Goal: Task Accomplishment & Management: Manage account settings

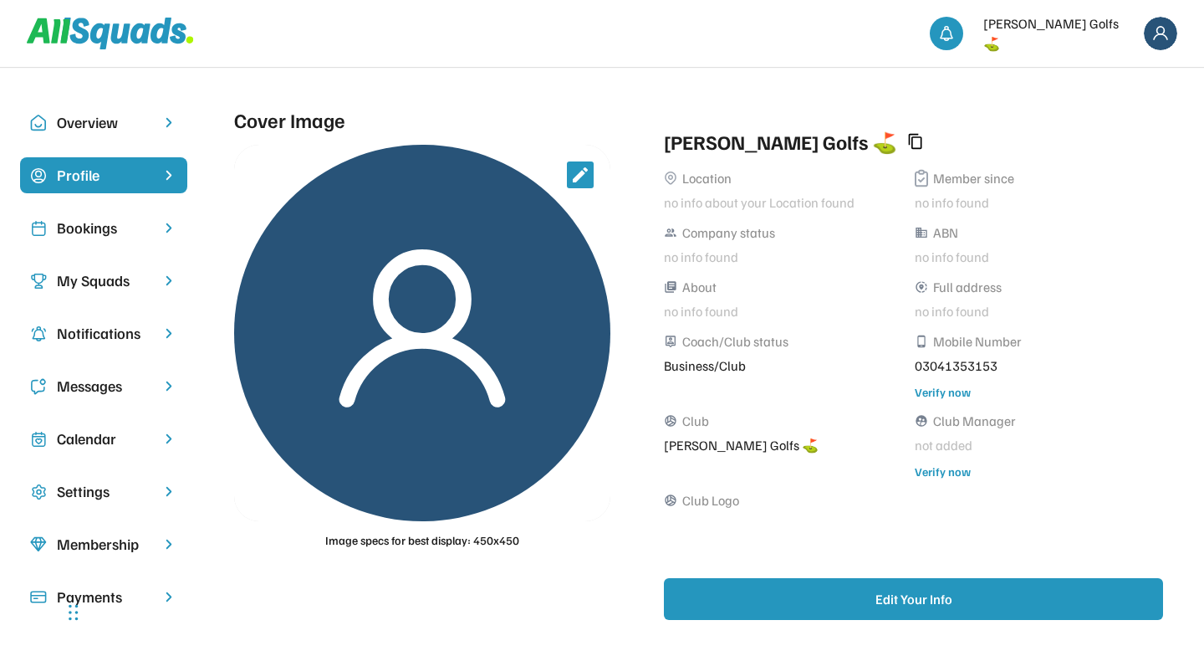
click at [1162, 32] on img at bounding box center [1160, 33] width 33 height 33
click at [1132, 111] on div "Logout" at bounding box center [1138, 106] width 99 height 33
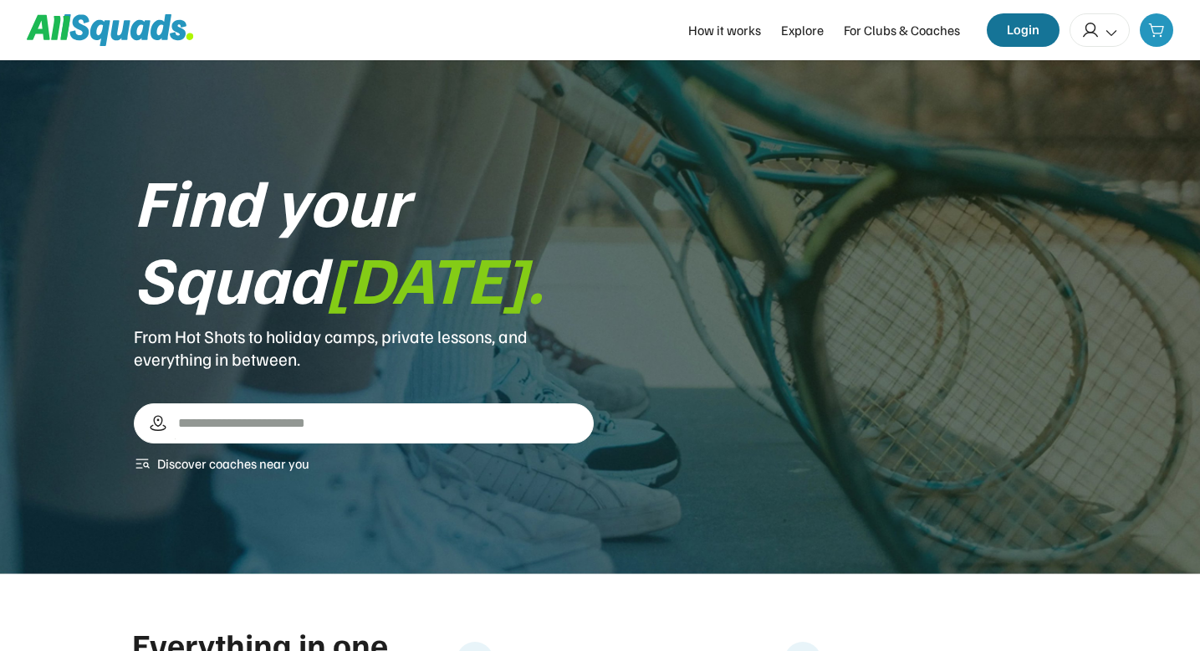
click at [1029, 33] on button "Login" at bounding box center [1023, 29] width 73 height 33
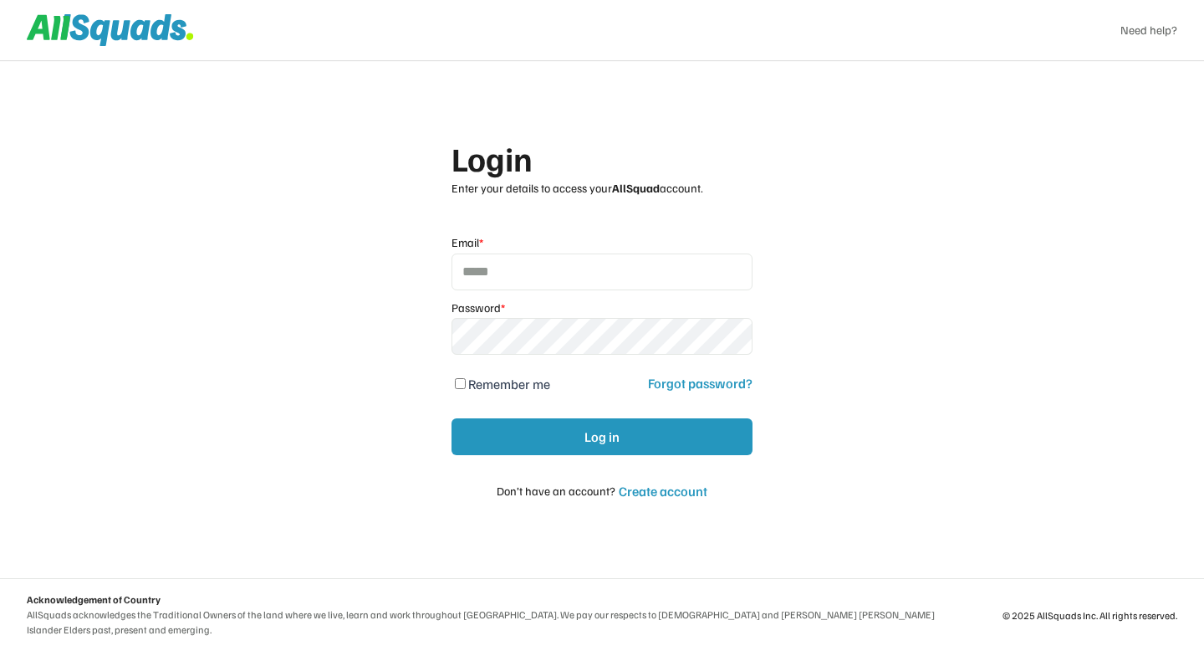
click at [522, 268] on input "email" at bounding box center [602, 271] width 301 height 37
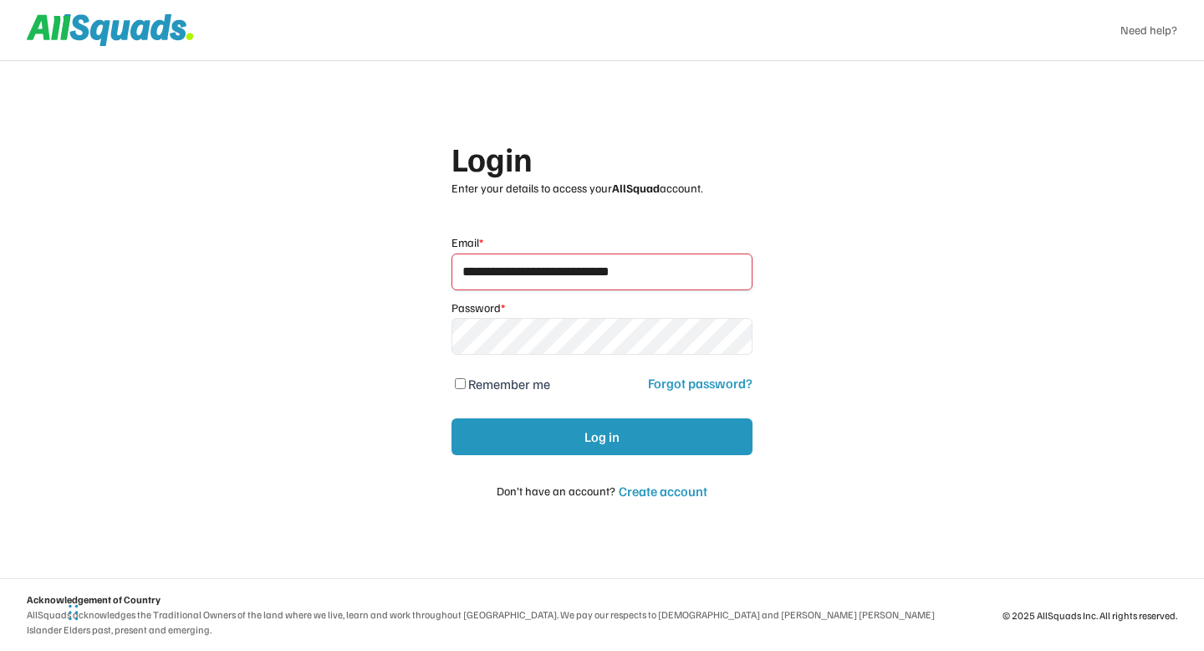
type input "**********"
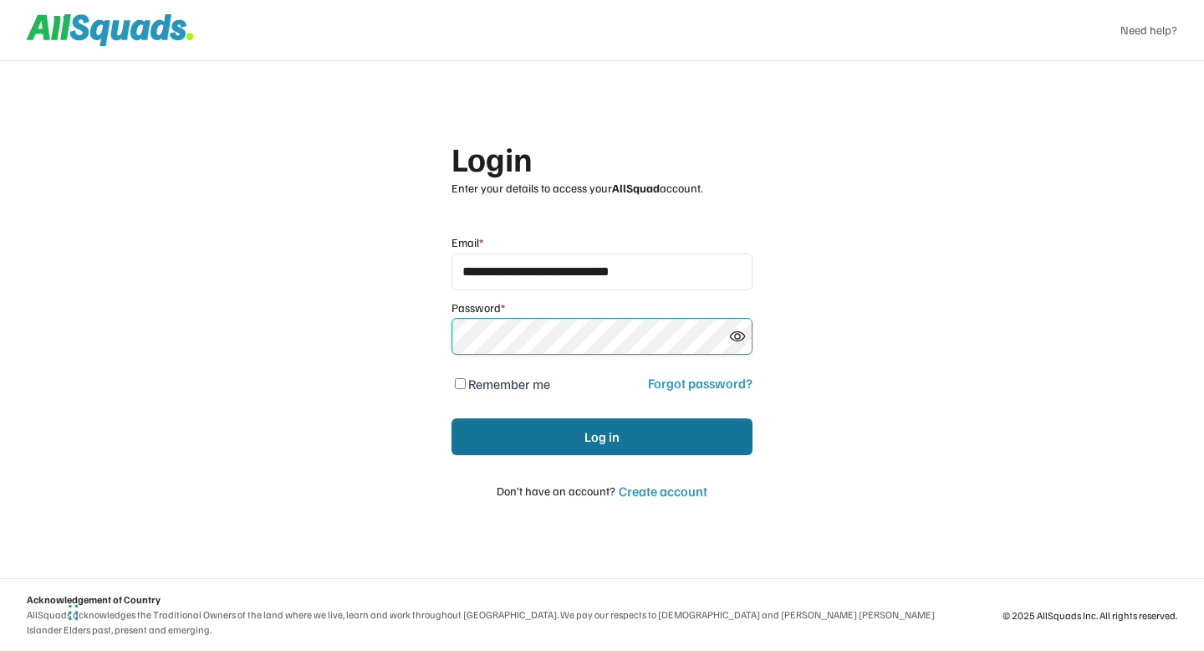
click at [457, 442] on button "Log in" at bounding box center [602, 436] width 301 height 37
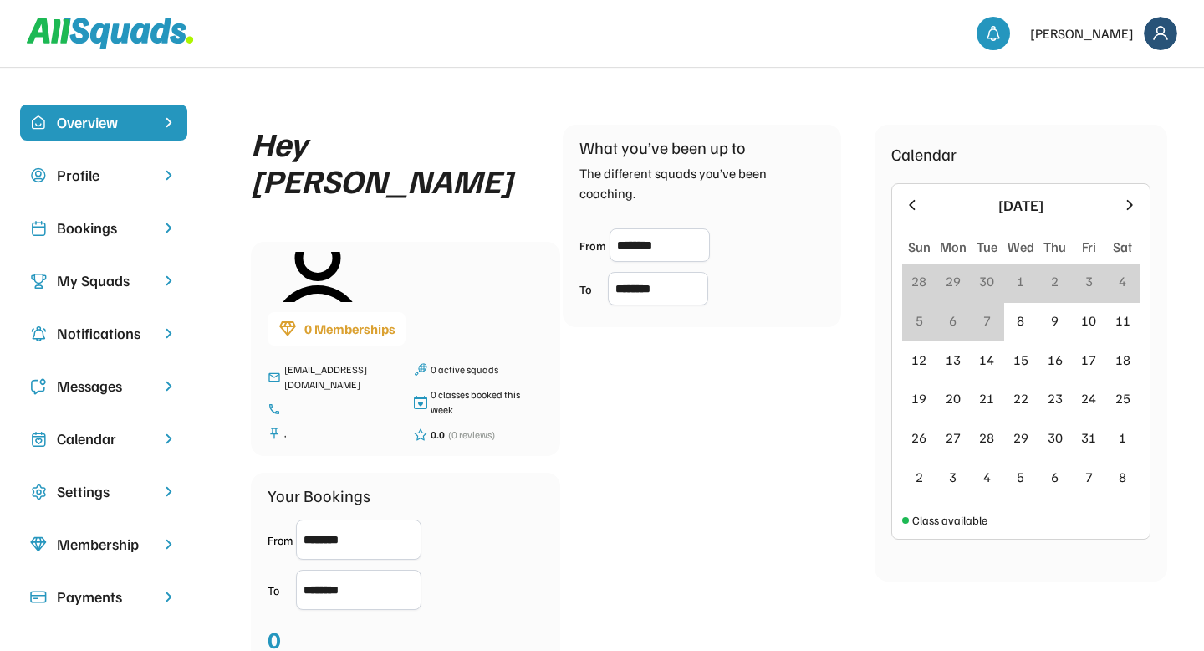
click at [131, 181] on div "Profile" at bounding box center [104, 175] width 94 height 23
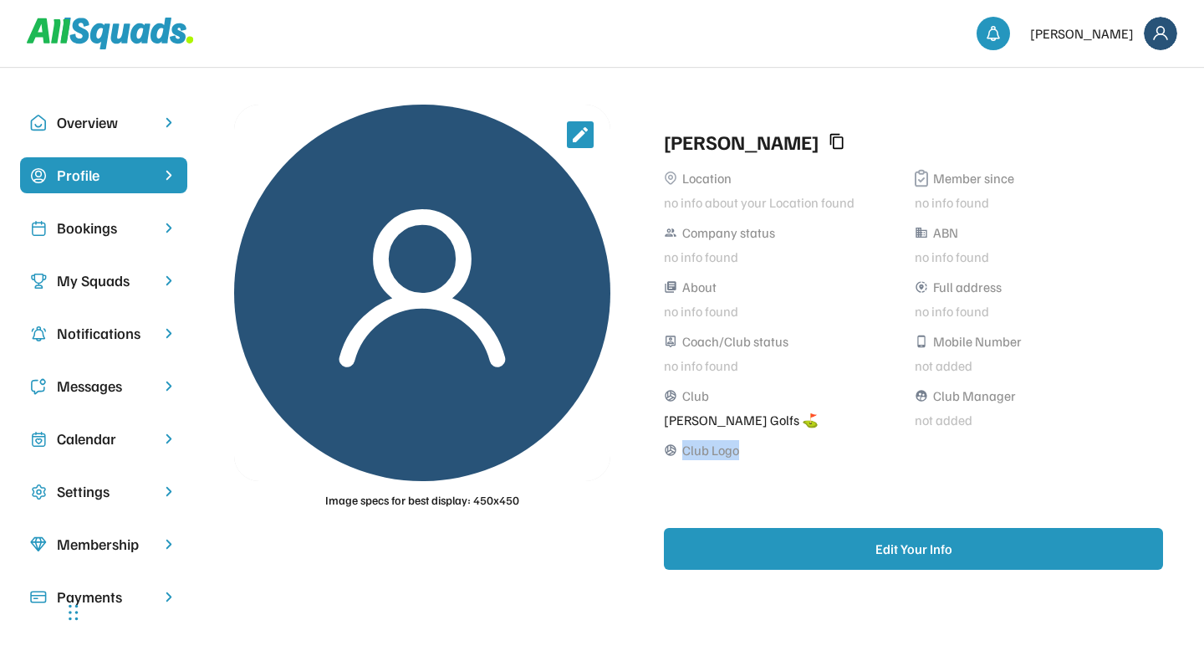
drag, startPoint x: 685, startPoint y: 451, endPoint x: 760, endPoint y: 452, distance: 75.3
click at [760, 452] on div "sports_volleyball Club Logo" at bounding box center [910, 450] width 492 height 20
click at [804, 452] on div "sports_volleyball Club Logo" at bounding box center [910, 450] width 492 height 20
click at [831, 448] on div "sports_volleyball Club Logo" at bounding box center [910, 450] width 492 height 20
drag, startPoint x: 672, startPoint y: 147, endPoint x: 768, endPoint y: 147, distance: 95.3
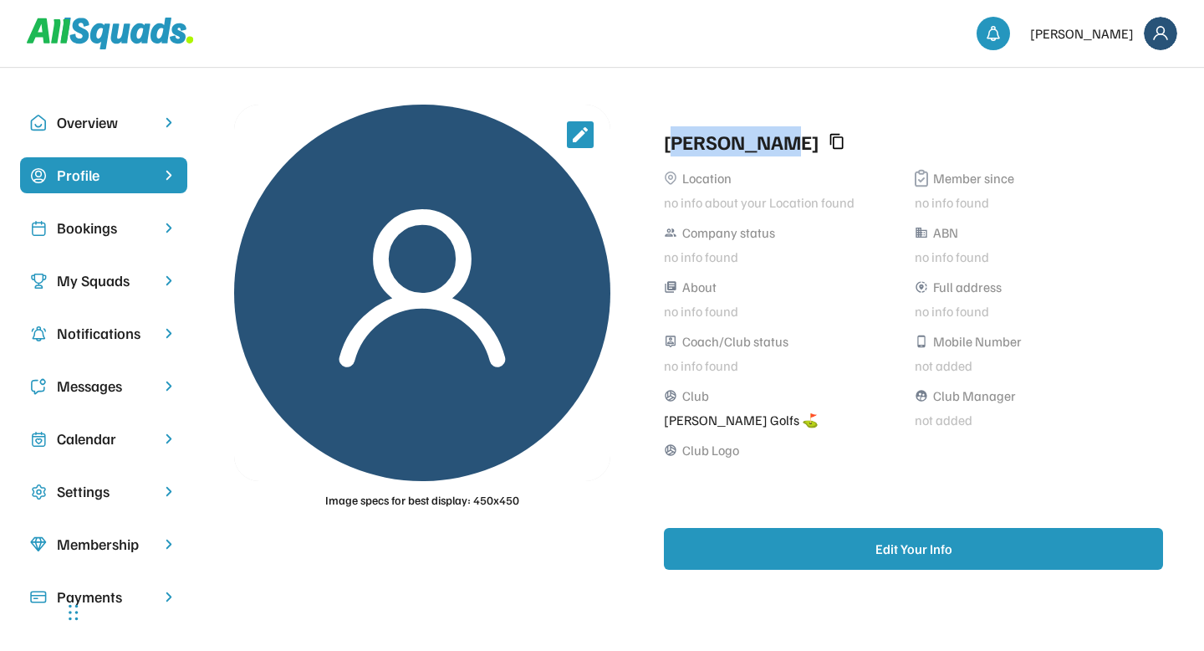
click at [768, 147] on div "[PERSON_NAME]" at bounding box center [741, 141] width 155 height 30
click at [825, 147] on div at bounding box center [836, 141] width 23 height 23
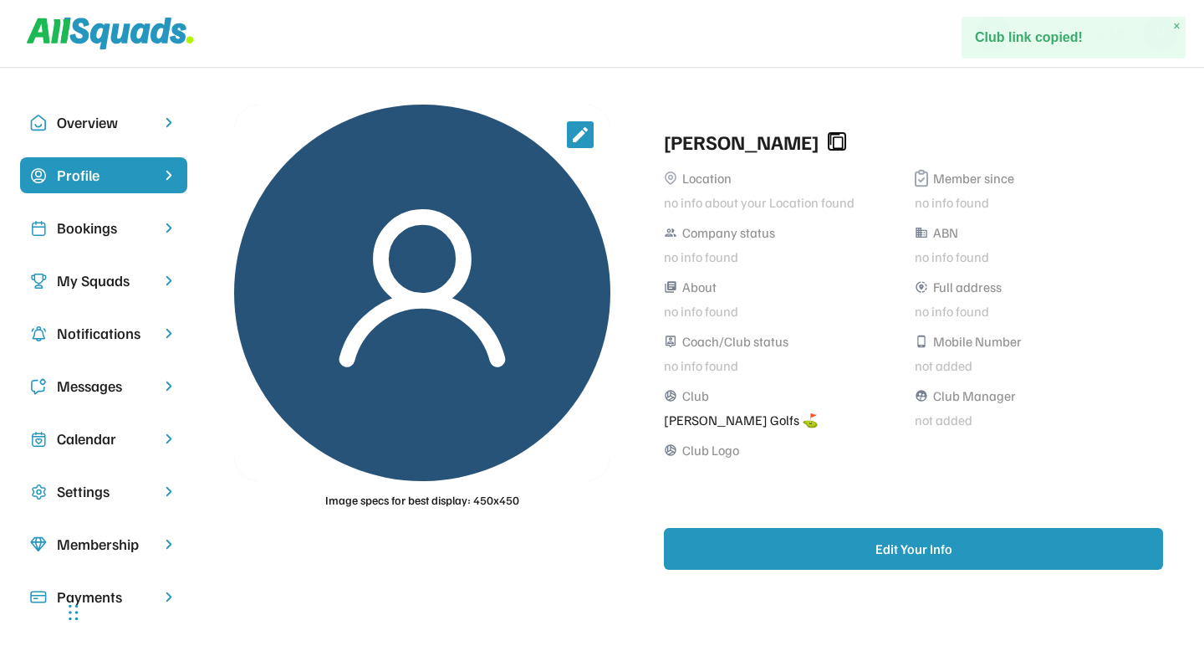
click at [830, 146] on use at bounding box center [836, 141] width 13 height 15
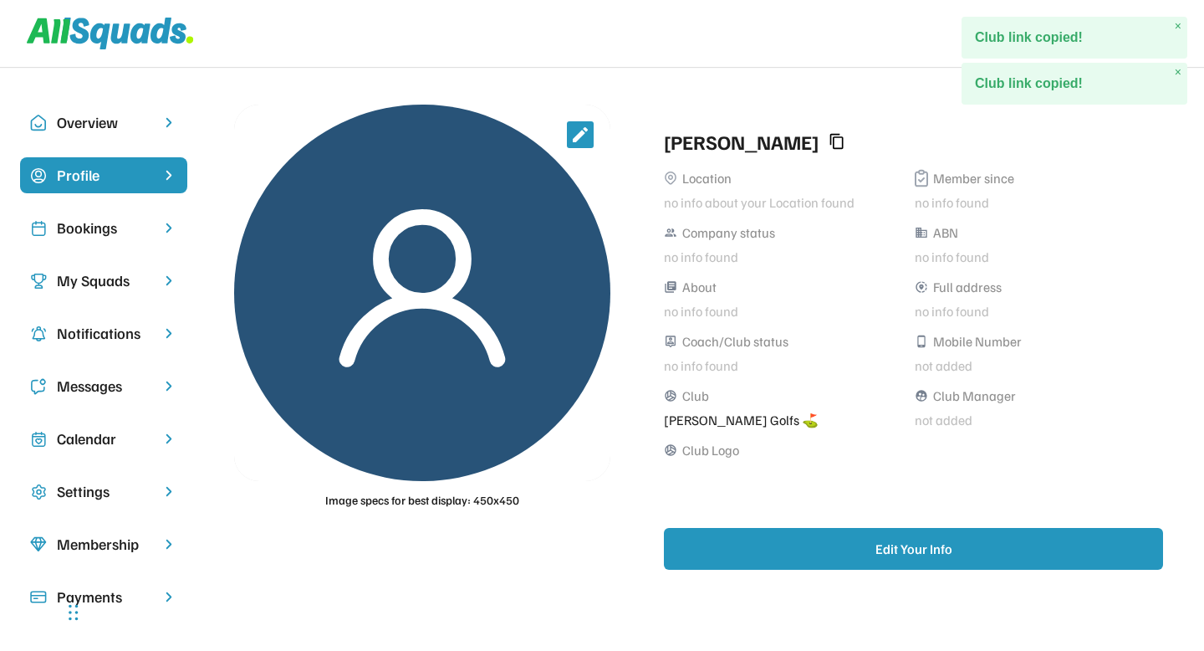
click at [865, 119] on div "Jenny Wilson Location no info about your Location found Member since no info fo…" at bounding box center [914, 347] width 540 height 485
click at [1178, 23] on span "×" at bounding box center [1178, 26] width 7 height 14
click at [1178, 23] on div "[PERSON_NAME]" at bounding box center [602, 33] width 1204 height 67
click at [1178, 23] on span "×" at bounding box center [1178, 26] width 7 height 14
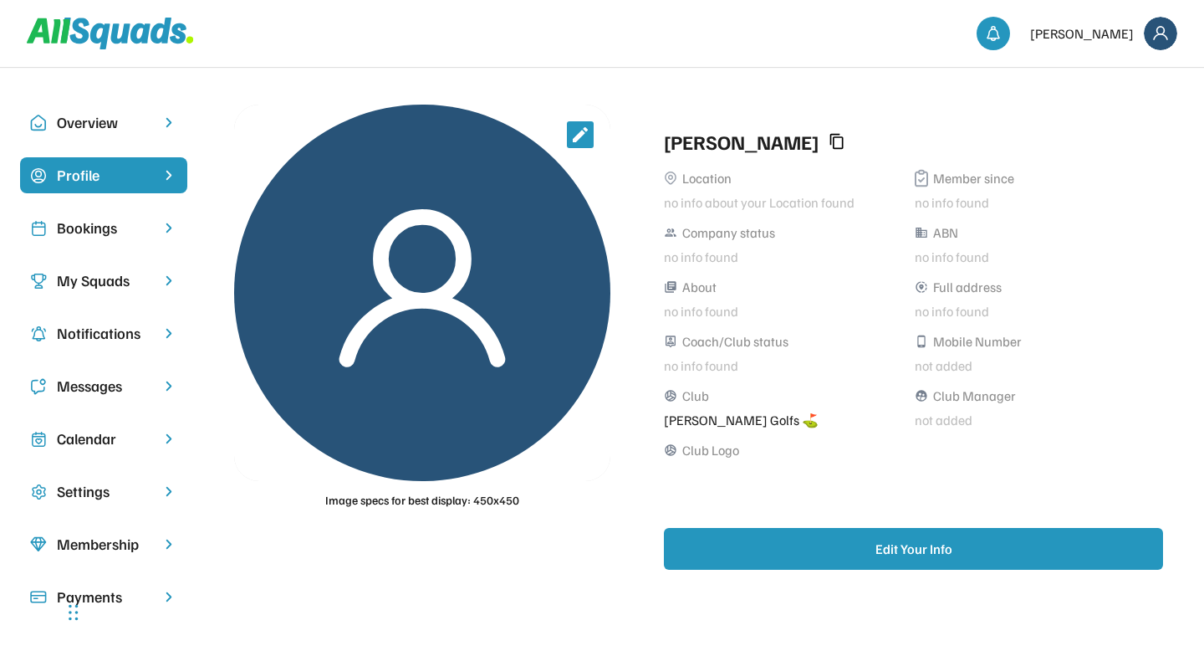
click at [856, 80] on div "...edit me... Overview Profile Bookings My Squads Notifications Messages Calend…" at bounding box center [602, 504] width 1204 height 1009
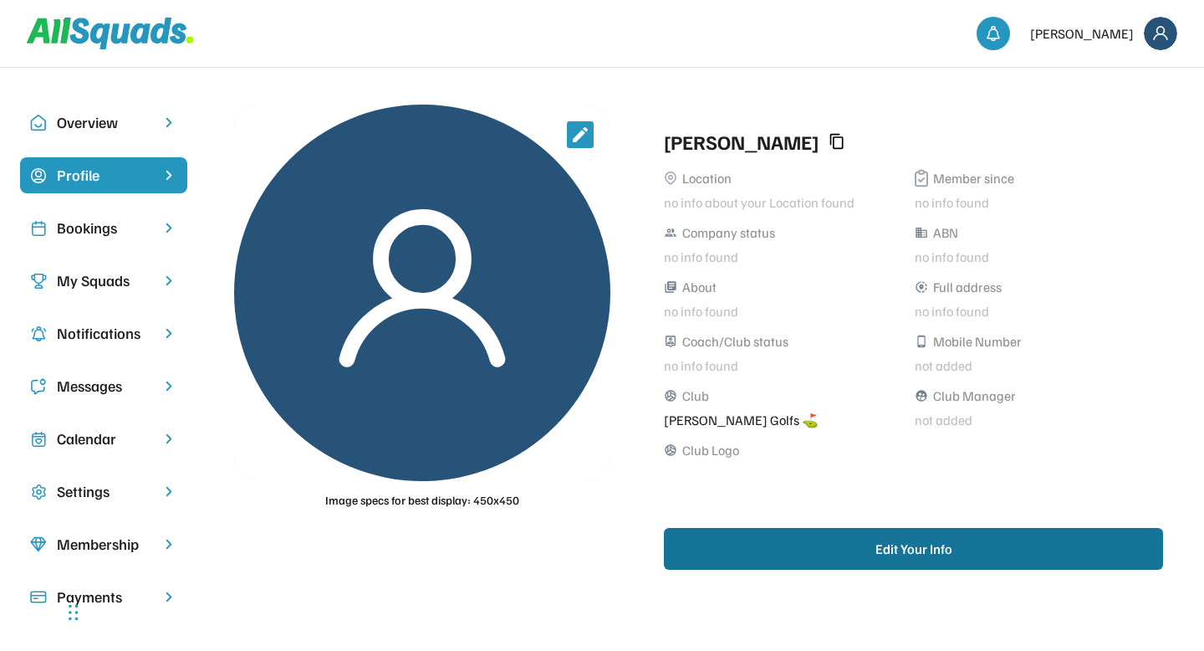
click at [817, 554] on button "Edit Your Info" at bounding box center [913, 549] width 499 height 42
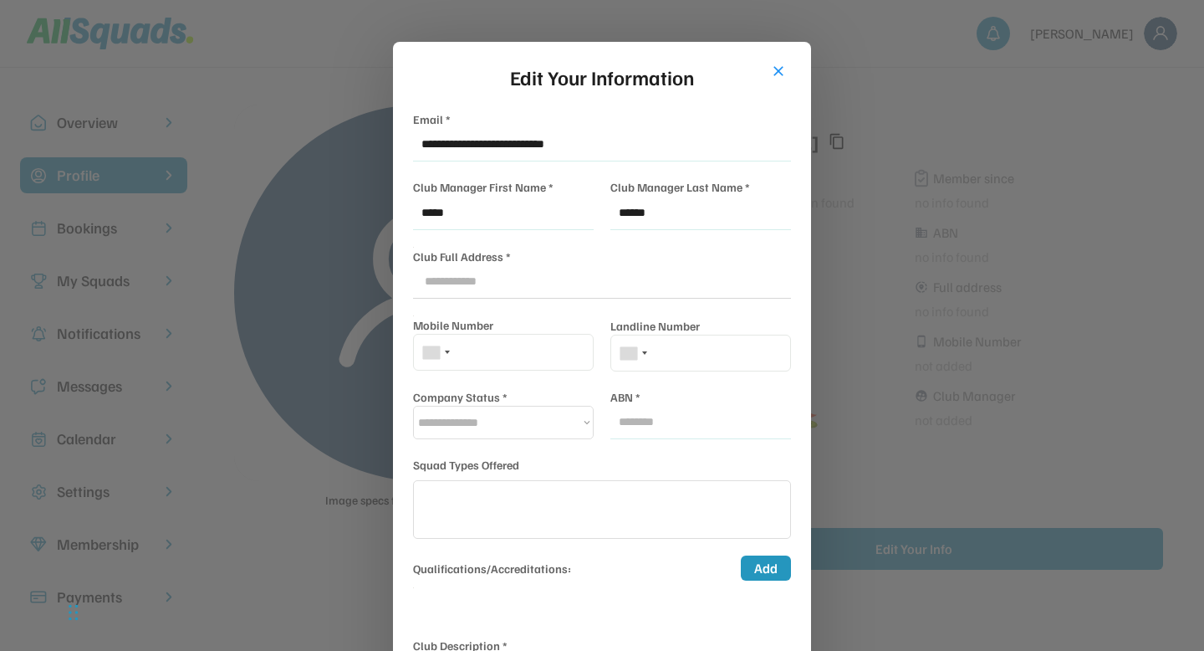
select select
click at [779, 68] on button "close" at bounding box center [778, 71] width 17 height 17
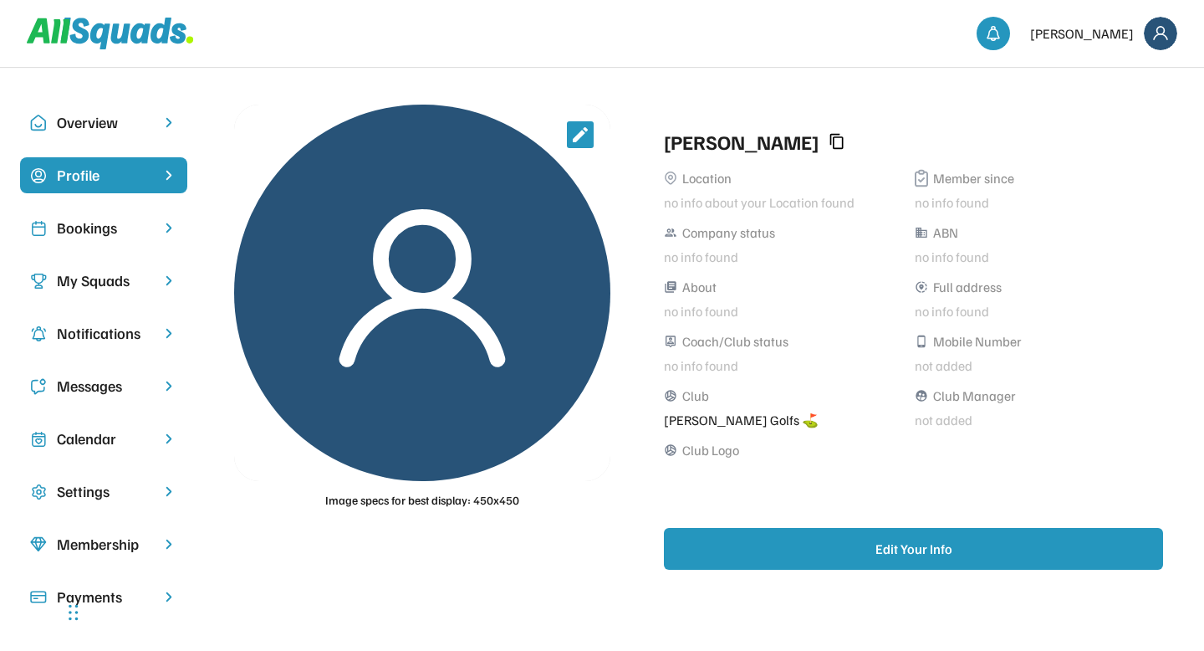
click at [889, 108] on div "Jenny Wilson Location no info about your Location found Member since no info fo…" at bounding box center [914, 347] width 540 height 485
click at [1162, 33] on img at bounding box center [1160, 33] width 33 height 33
click at [1120, 80] on link "Profile" at bounding box center [1138, 73] width 99 height 33
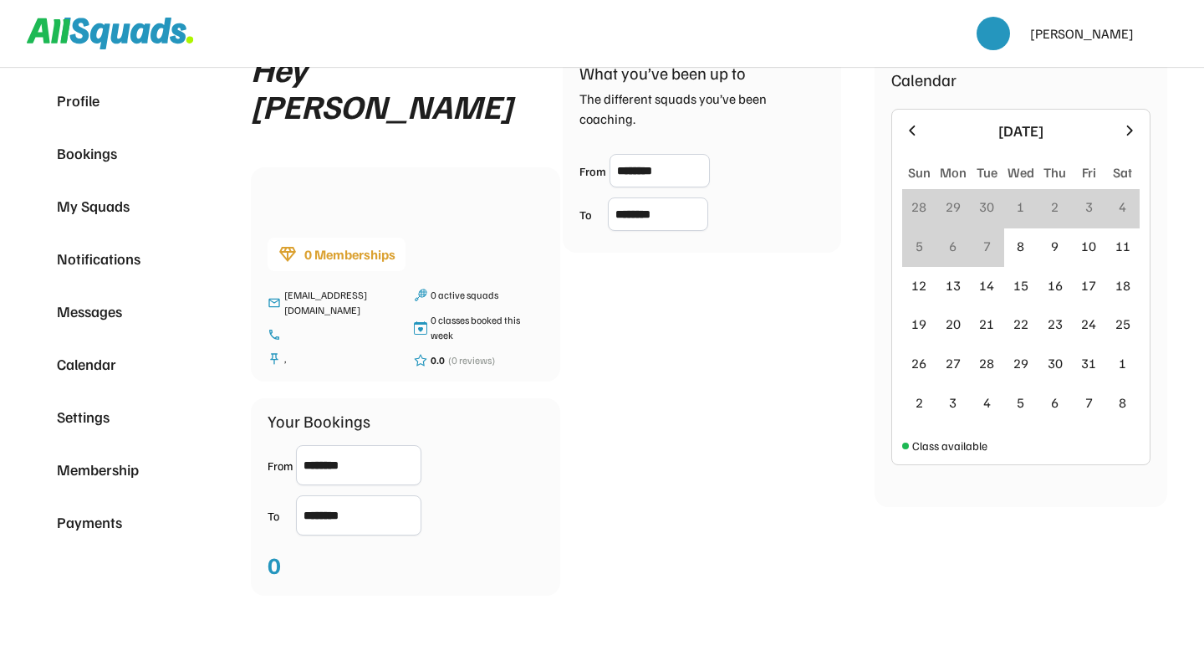
scroll to position [73, 0]
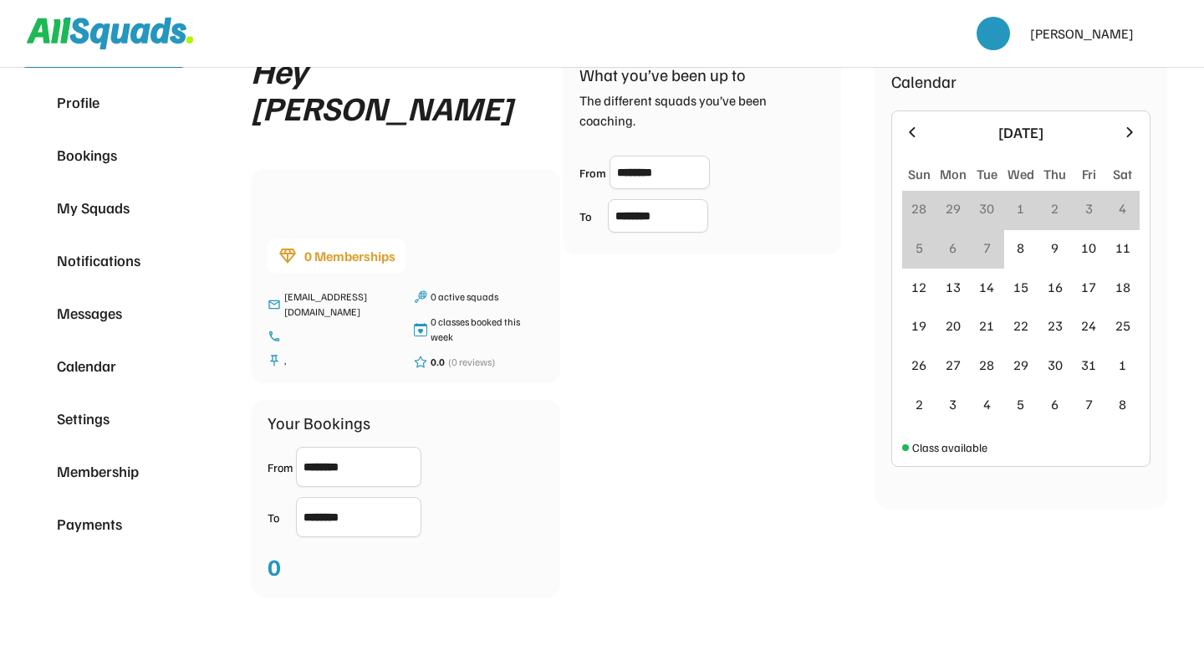
click at [95, 427] on div "Settings" at bounding box center [104, 418] width 94 height 23
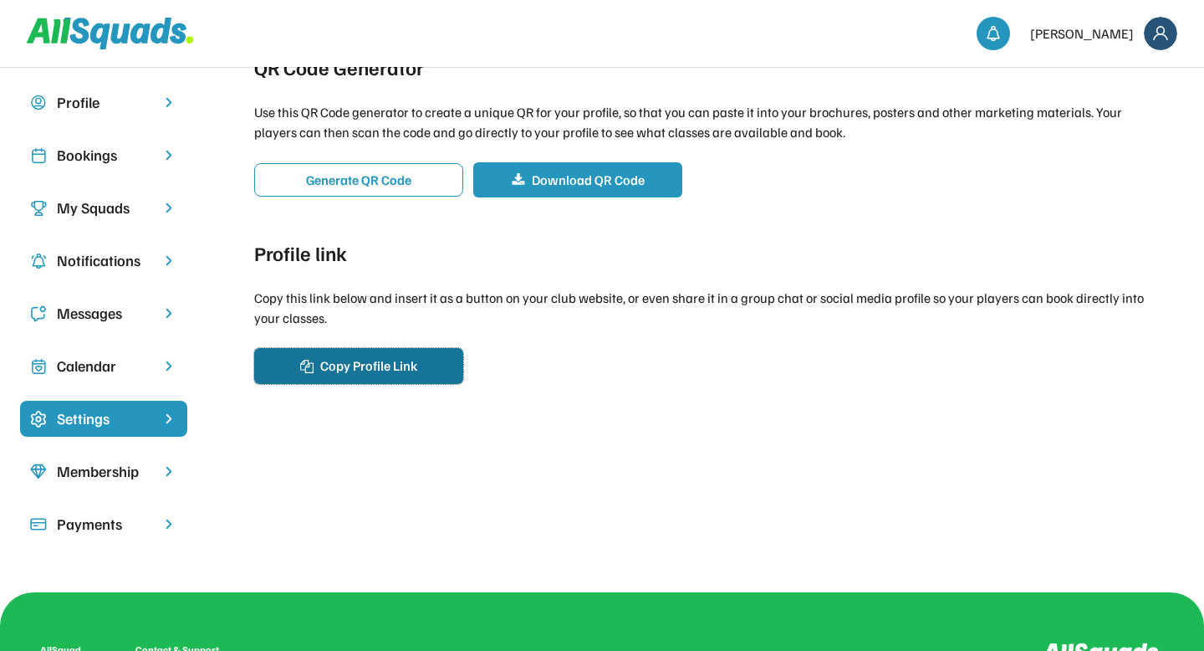
click at [370, 376] on button "Copy Profile Link" at bounding box center [358, 365] width 209 height 35
click at [656, 379] on div "QR Code Generator Use this QR Code generator to create a unique QR for your pro…" at bounding box center [709, 218] width 950 height 372
click at [113, 207] on div "My Squads" at bounding box center [104, 208] width 94 height 23
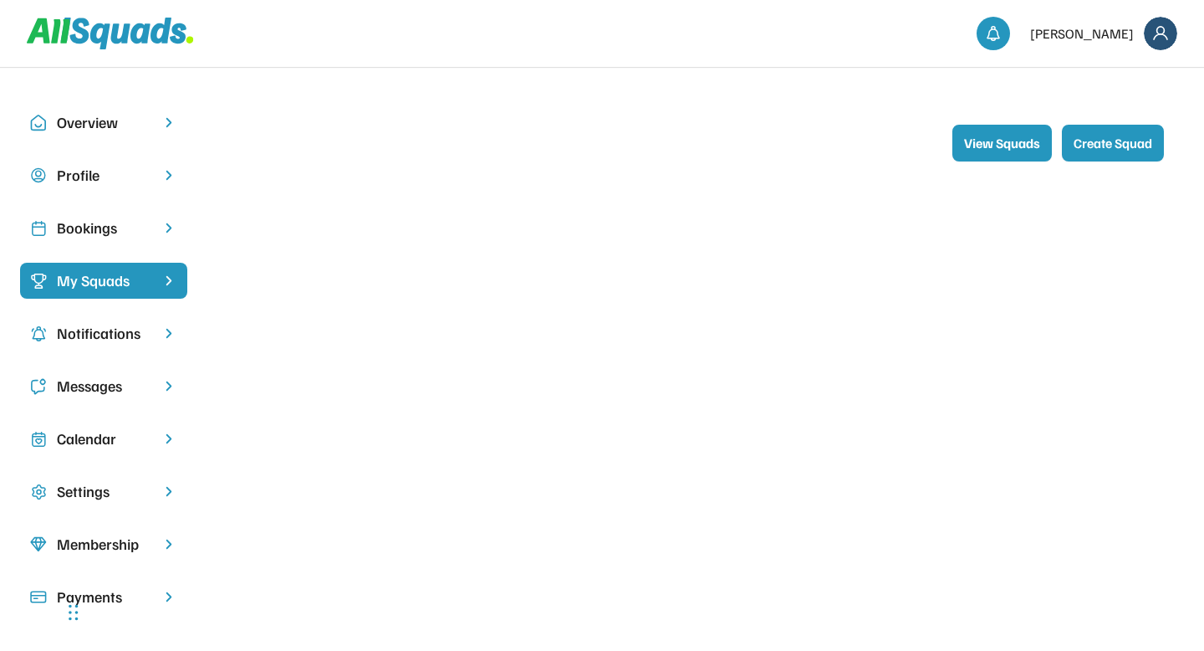
click at [105, 227] on div "Bookings" at bounding box center [104, 228] width 94 height 23
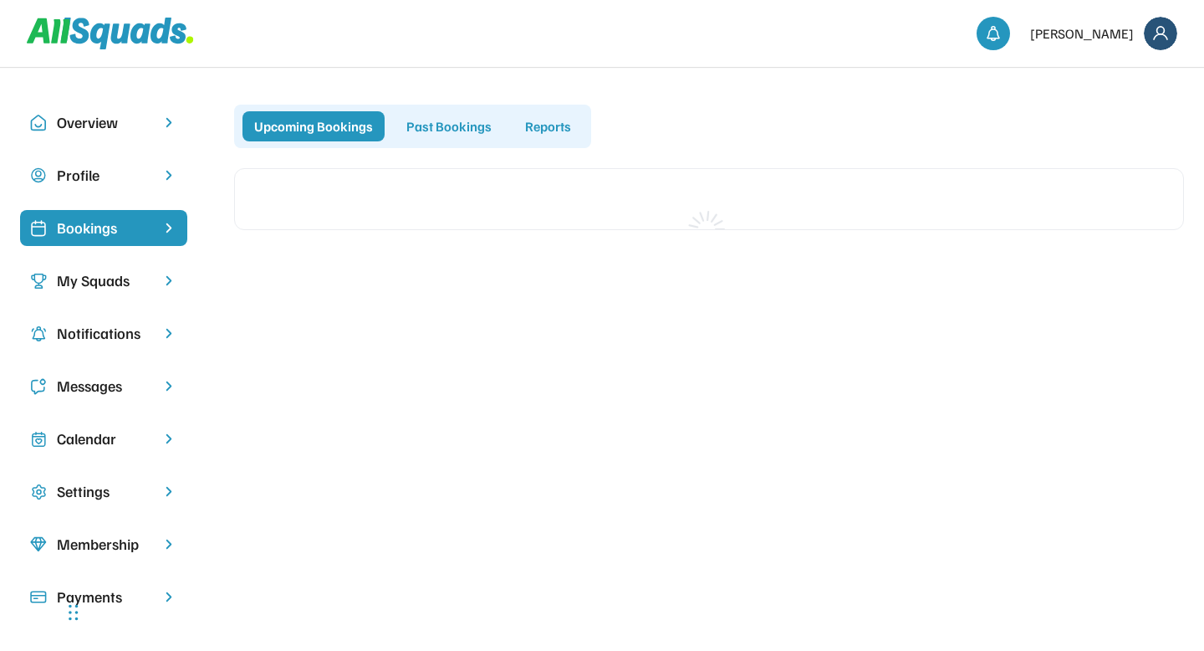
click at [93, 167] on div "Profile" at bounding box center [104, 175] width 94 height 23
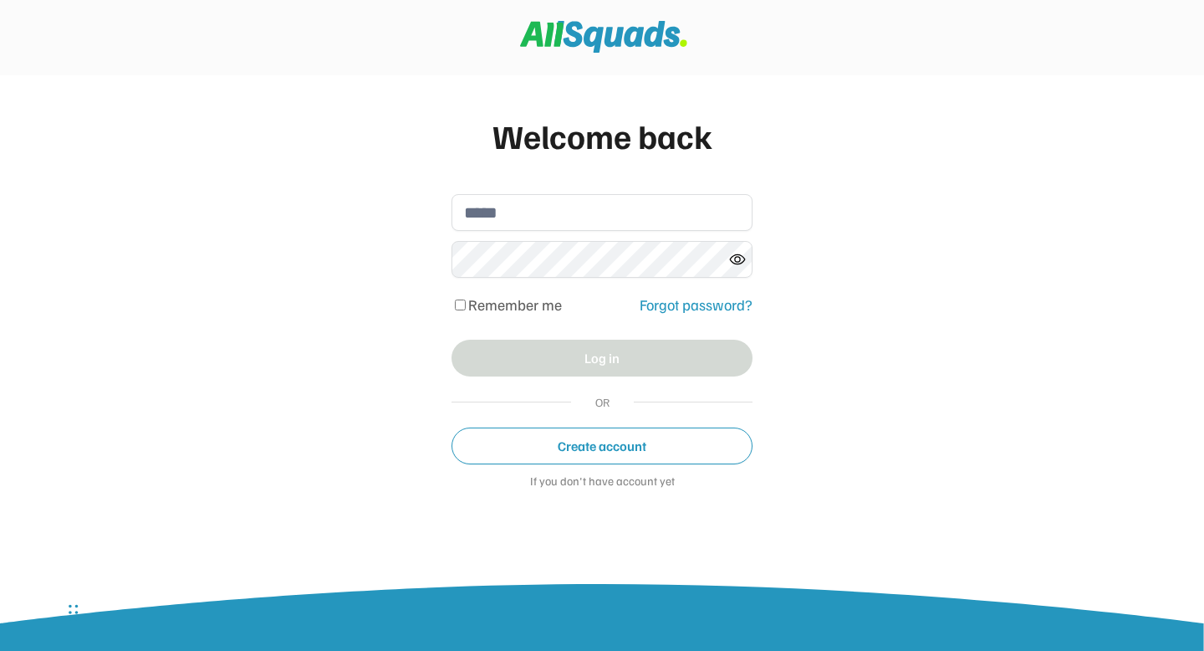
click at [332, 69] on div at bounding box center [602, 37] width 1204 height 75
click at [495, 201] on input "email" at bounding box center [602, 212] width 301 height 37
type input "**********"
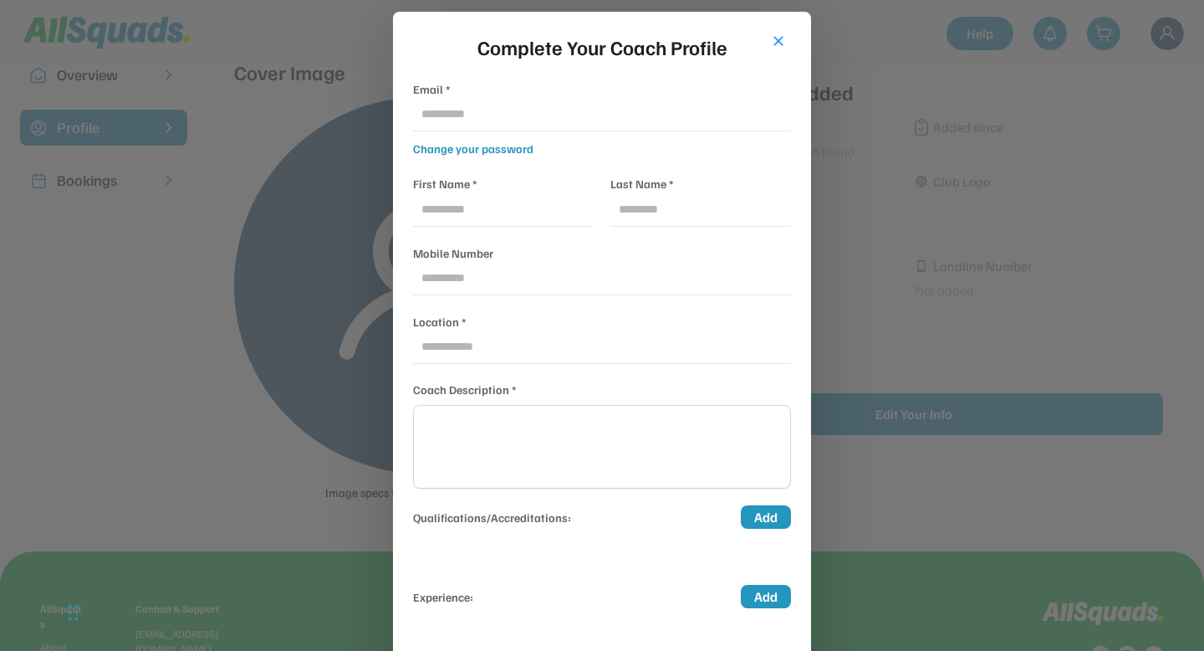
scroll to position [28, 0]
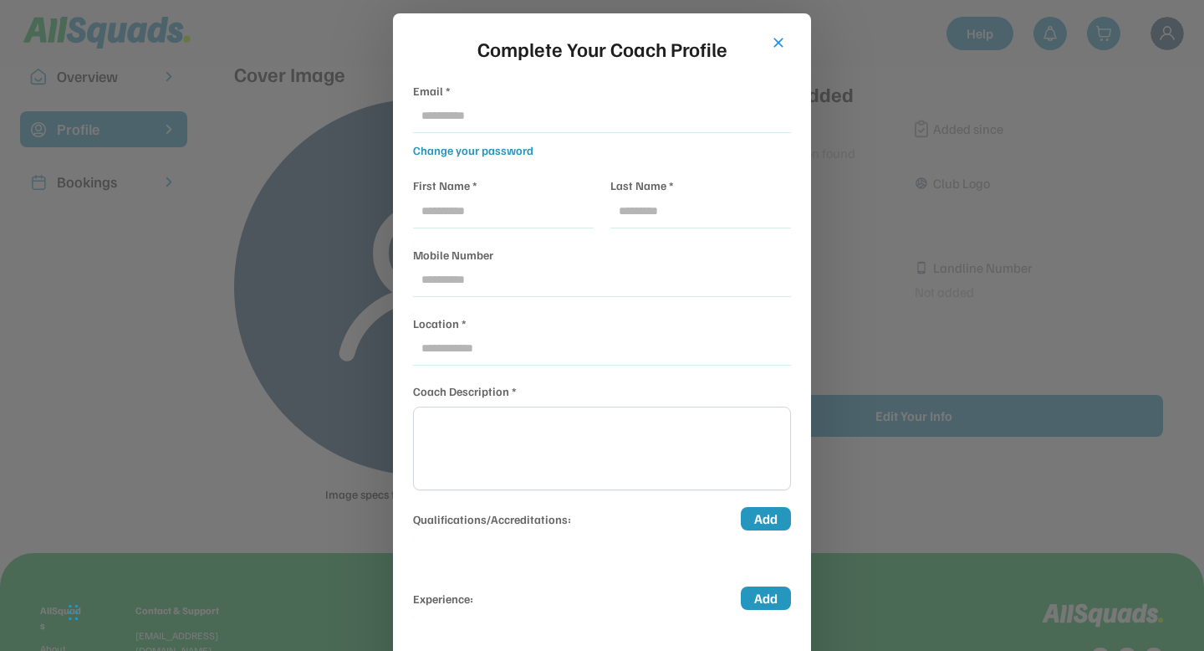
click at [777, 39] on button "close" at bounding box center [778, 42] width 17 height 17
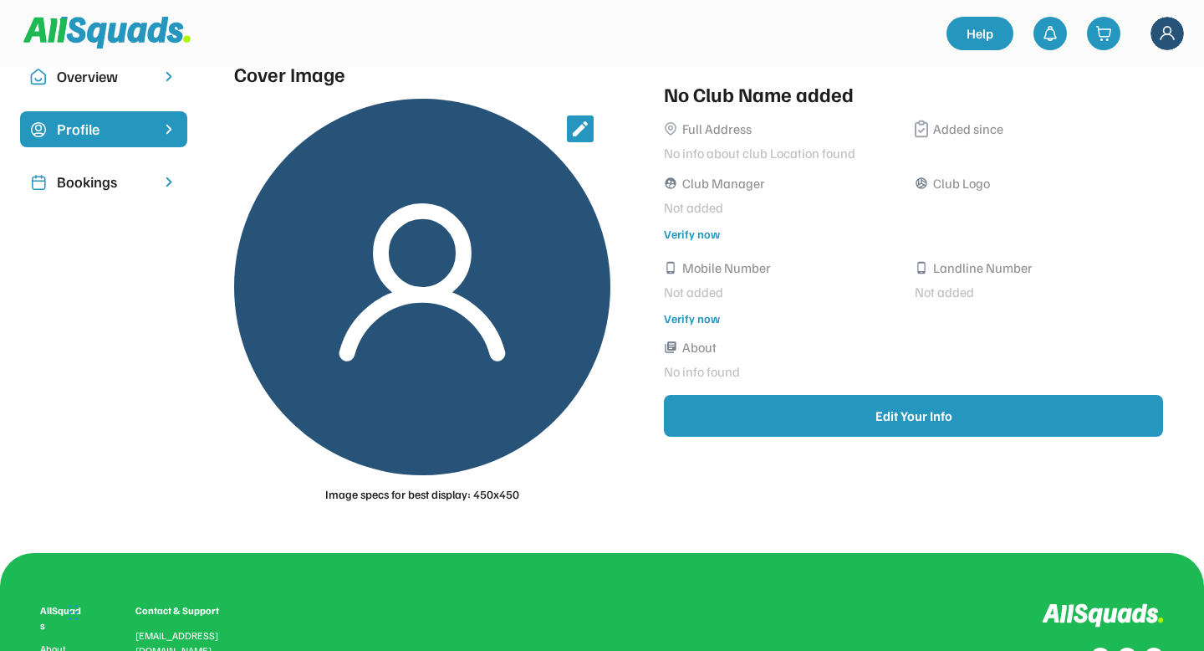
scroll to position [0, 0]
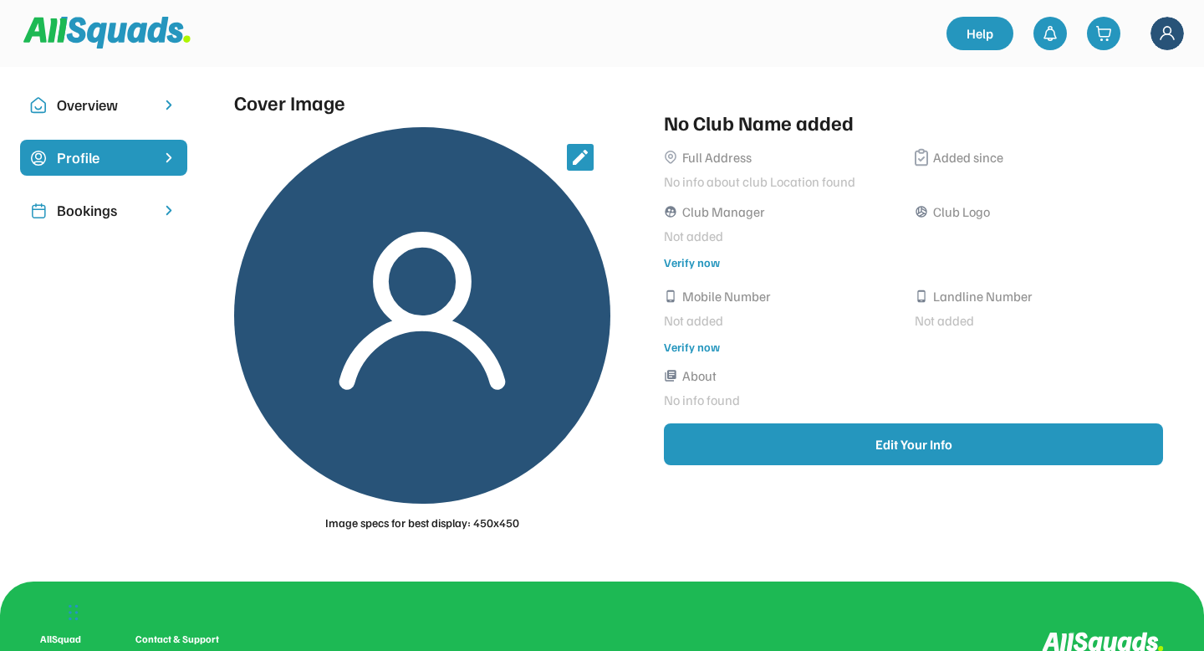
click at [1167, 28] on img at bounding box center [1167, 33] width 33 height 33
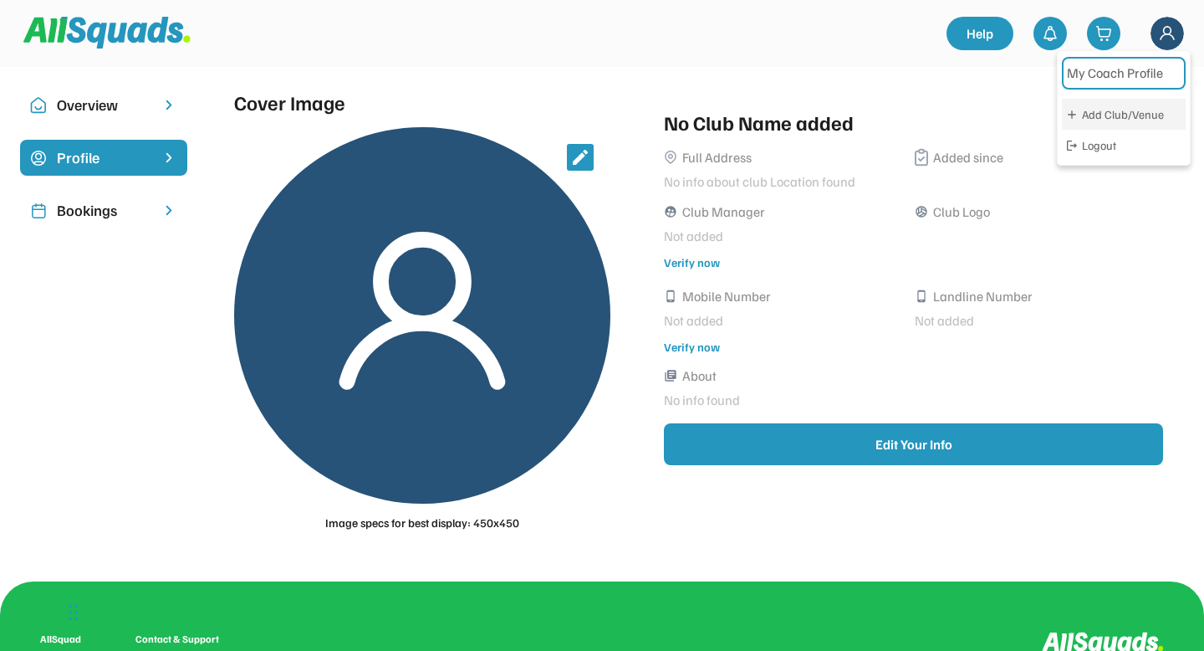
click at [1100, 112] on div "Add Club/Venue" at bounding box center [1132, 114] width 100 height 18
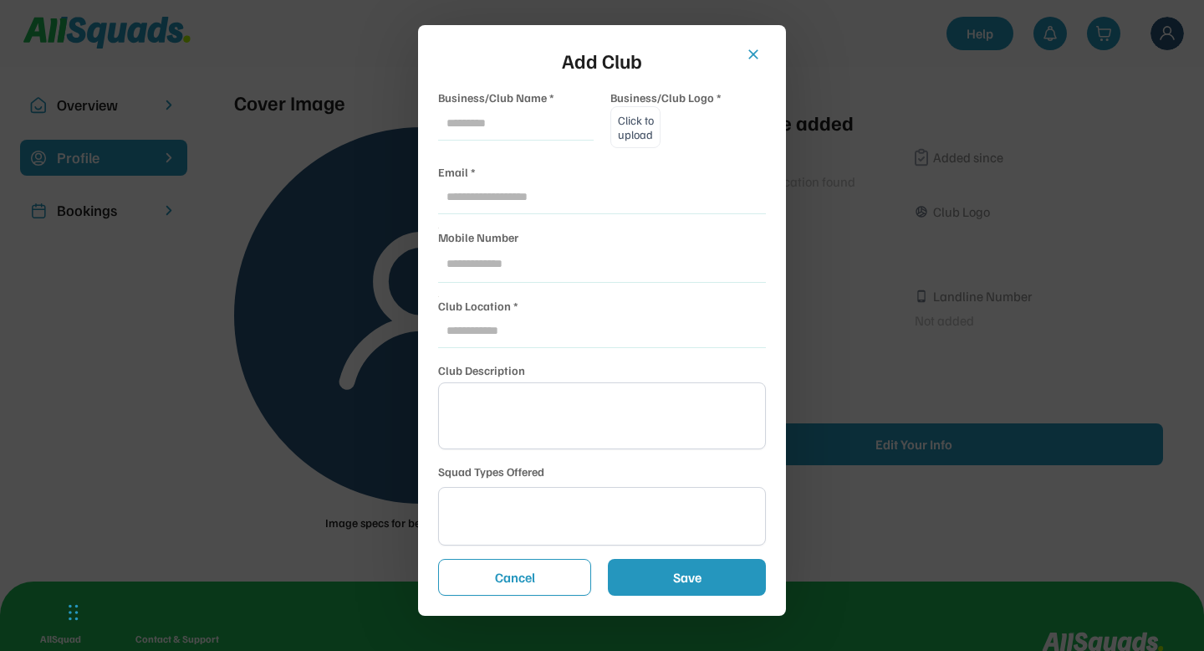
select select
click at [754, 54] on button "close" at bounding box center [753, 54] width 17 height 17
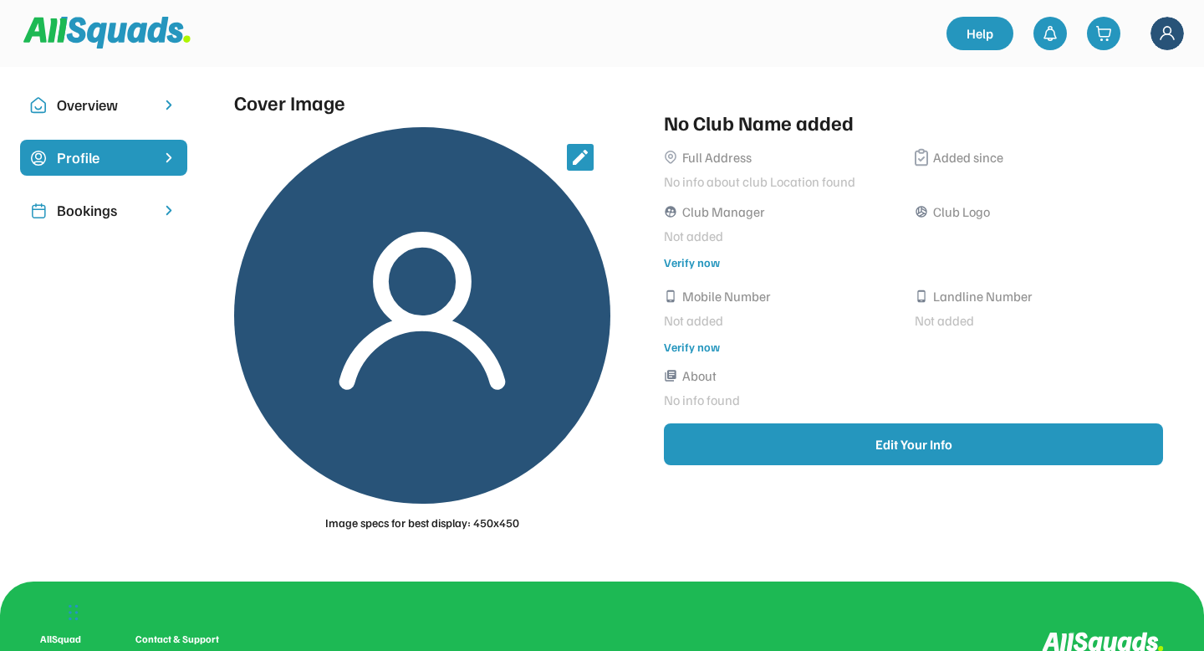
click at [1160, 43] on img at bounding box center [1167, 33] width 33 height 33
click at [1119, 70] on link "My Coach Profile" at bounding box center [1124, 73] width 124 height 33
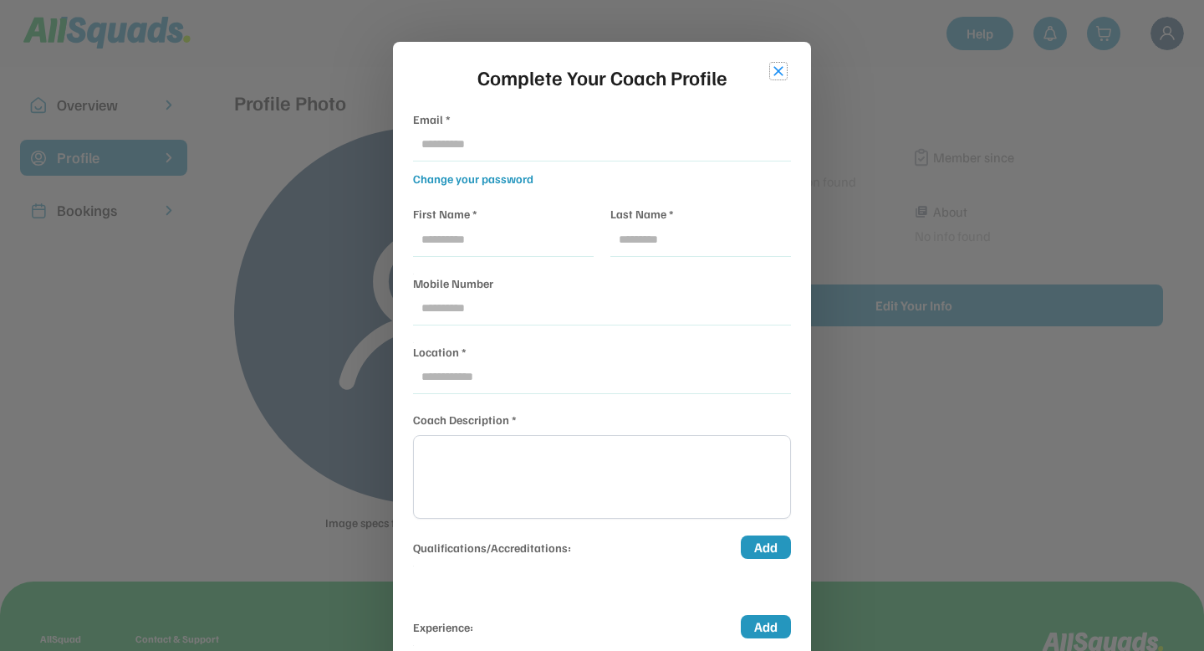
click at [778, 71] on button "close" at bounding box center [778, 71] width 17 height 17
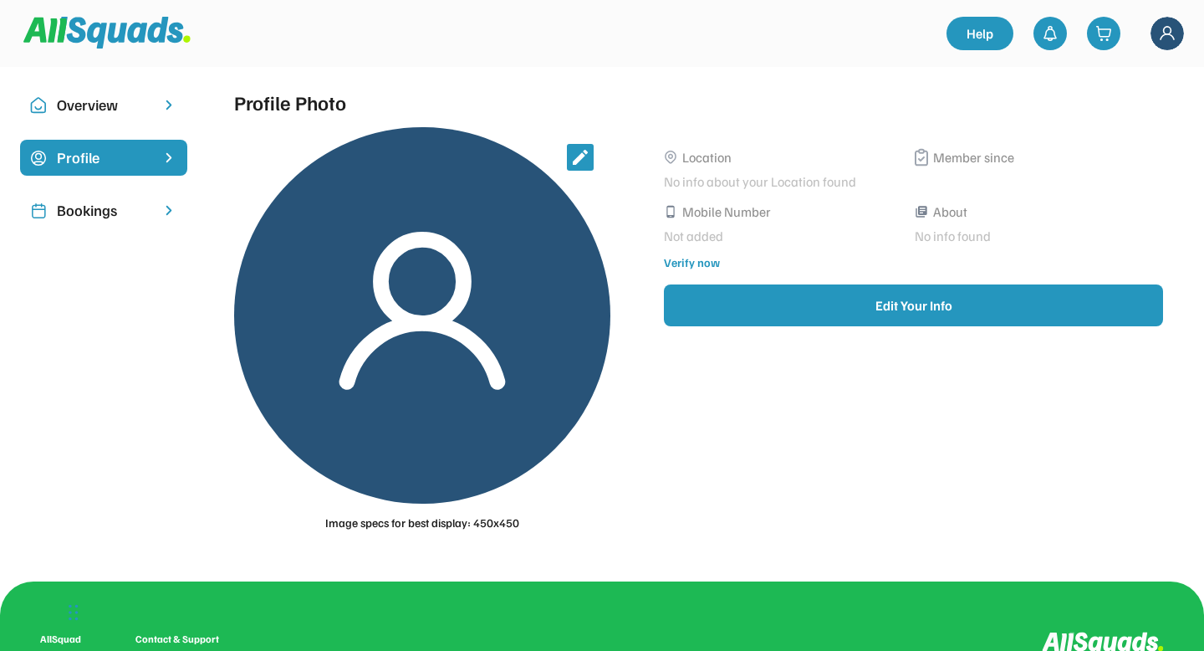
click at [97, 110] on div "Overview" at bounding box center [104, 105] width 94 height 23
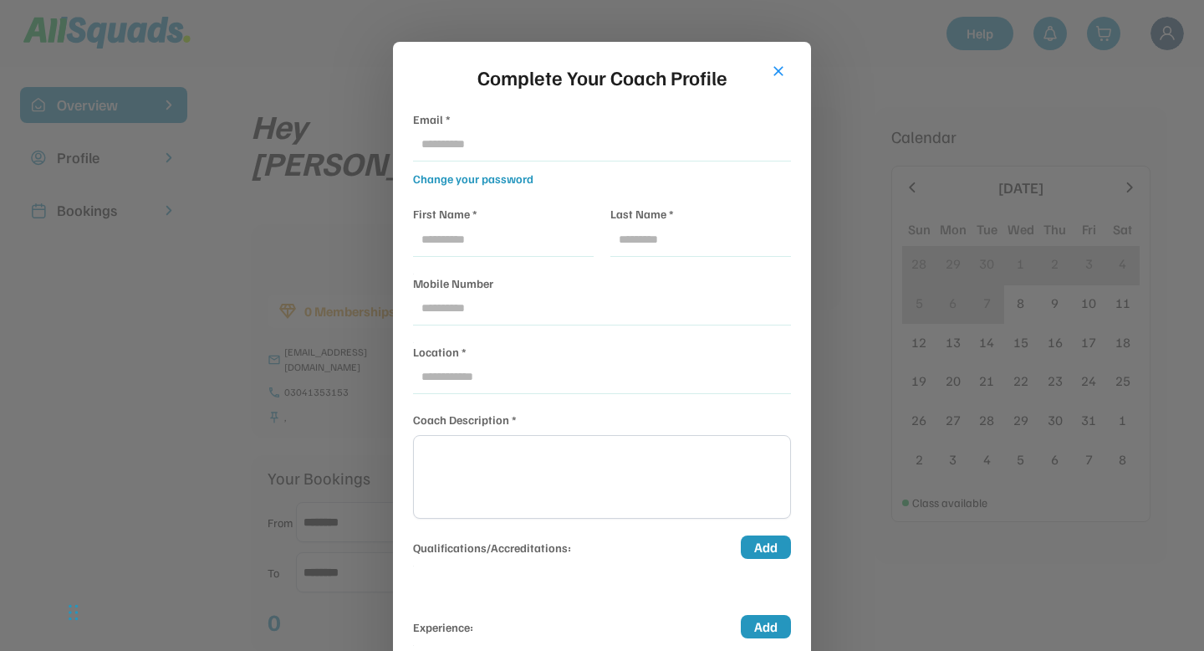
click at [785, 67] on button "close" at bounding box center [778, 71] width 17 height 17
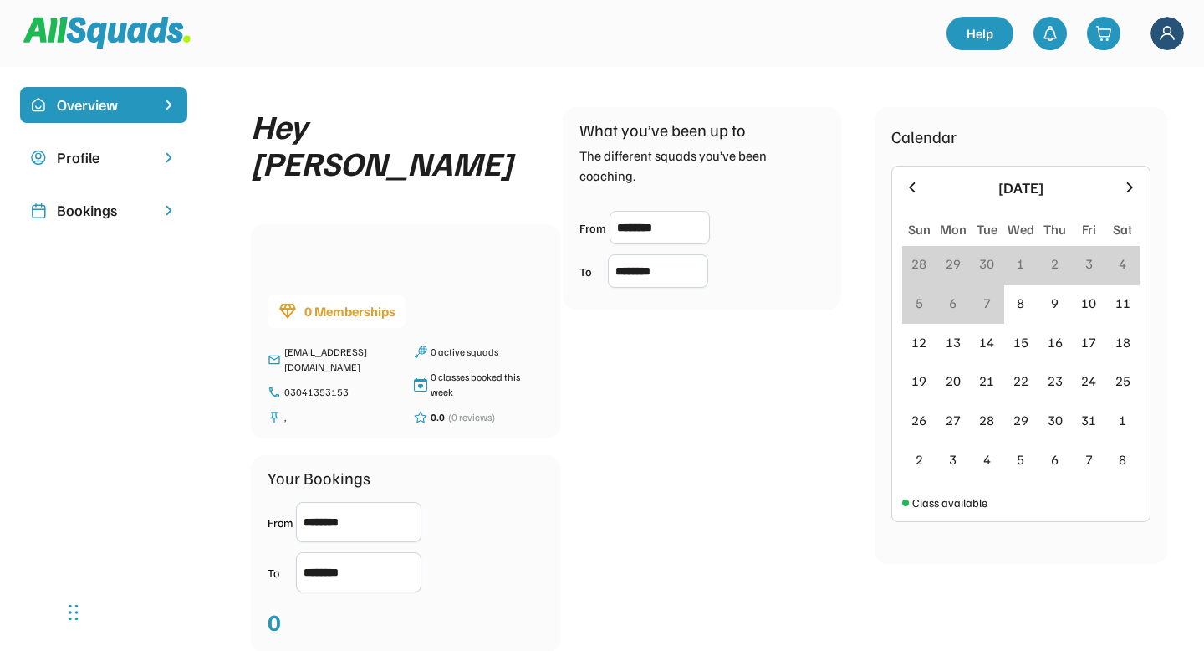
click at [1167, 33] on img at bounding box center [1167, 33] width 33 height 33
click at [773, 394] on div "Hey [PERSON_NAME] 0 Memberships [EMAIL_ADDRESS][DOMAIN_NAME] 03041353153 , 0 ac…" at bounding box center [709, 379] width 917 height 545
click at [1179, 37] on img at bounding box center [1167, 33] width 33 height 33
click at [652, 410] on div "Hey Arlene 0 Memberships msajawalm1@gmail.com 03041353153 , 0 active squads 0 c…" at bounding box center [709, 379] width 917 height 545
click at [105, 161] on div "Profile" at bounding box center [104, 157] width 94 height 23
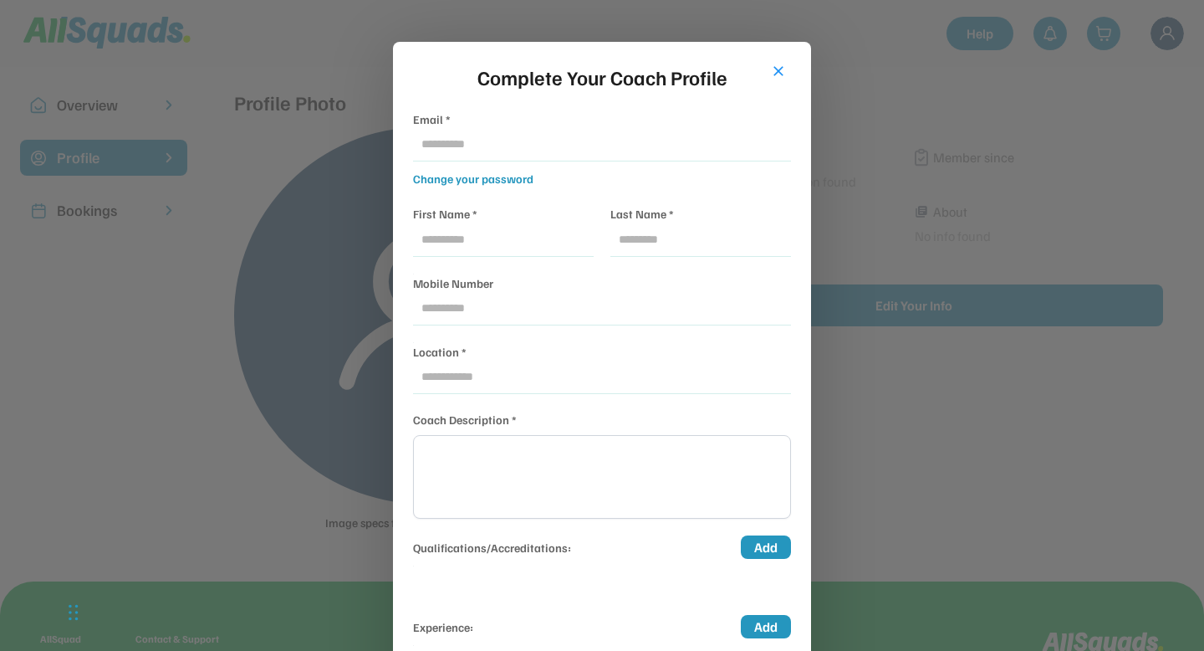
click at [777, 74] on button "close" at bounding box center [778, 71] width 17 height 17
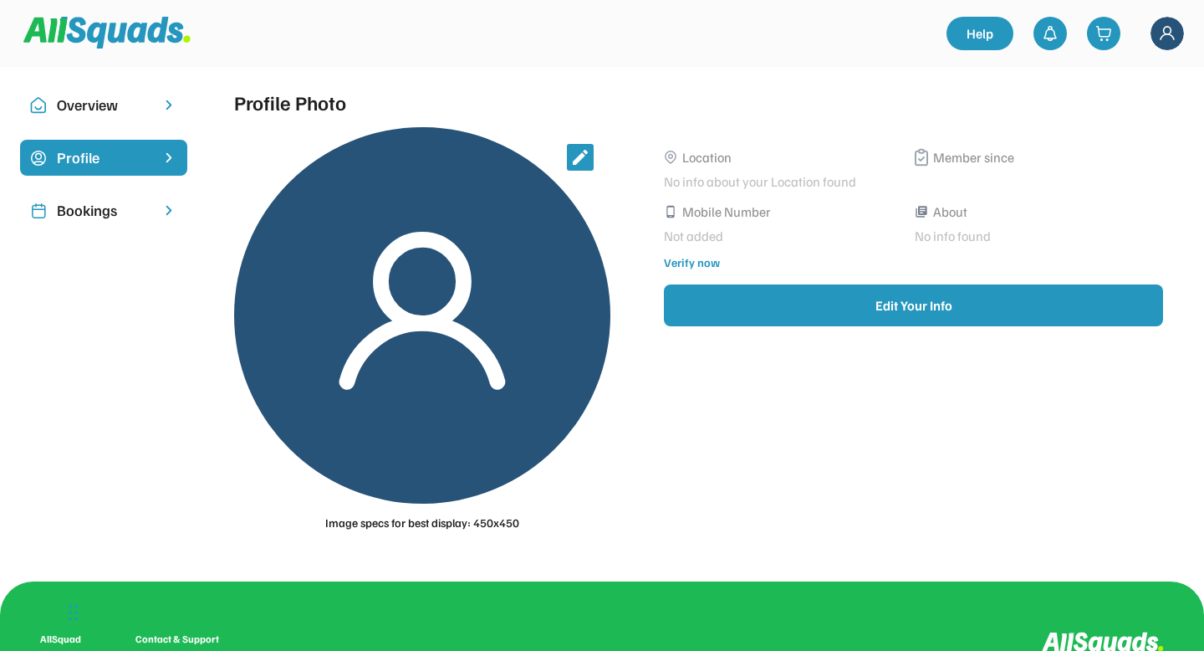
click at [138, 411] on div "Overview Profile Bookings My Squads Notifications Messages Calendar Settings Me…" at bounding box center [602, 324] width 1204 height 514
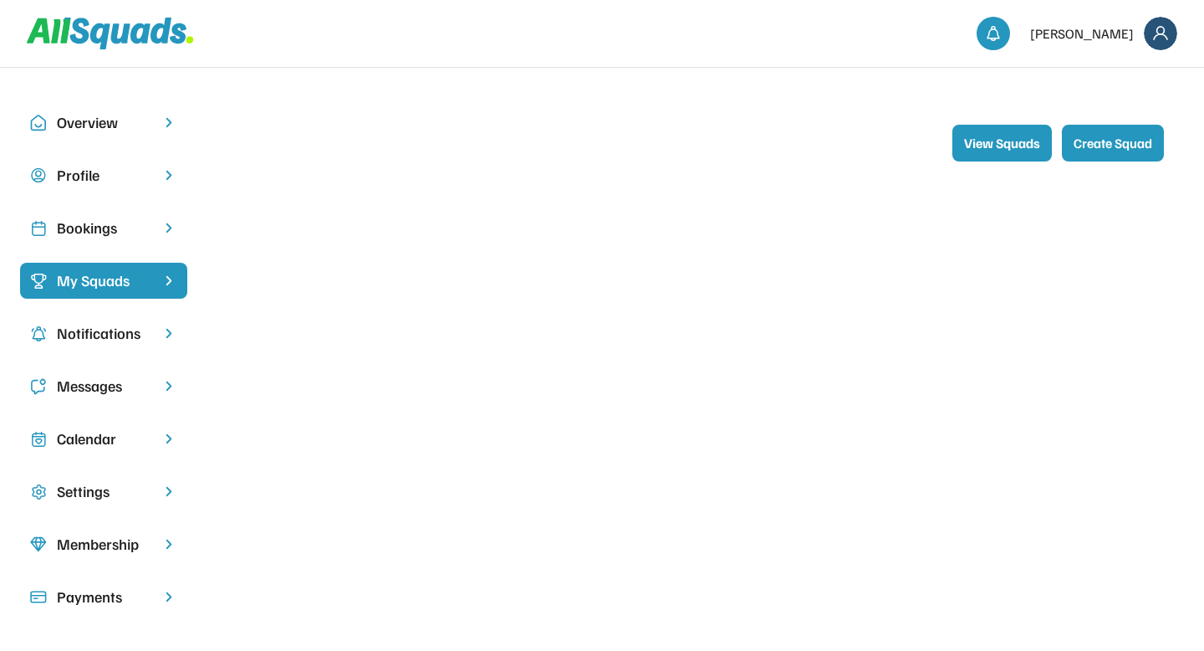
click at [464, 110] on div "View Squads Create Squad" at bounding box center [709, 143] width 950 height 77
click at [90, 135] on div "Overview" at bounding box center [103, 123] width 167 height 36
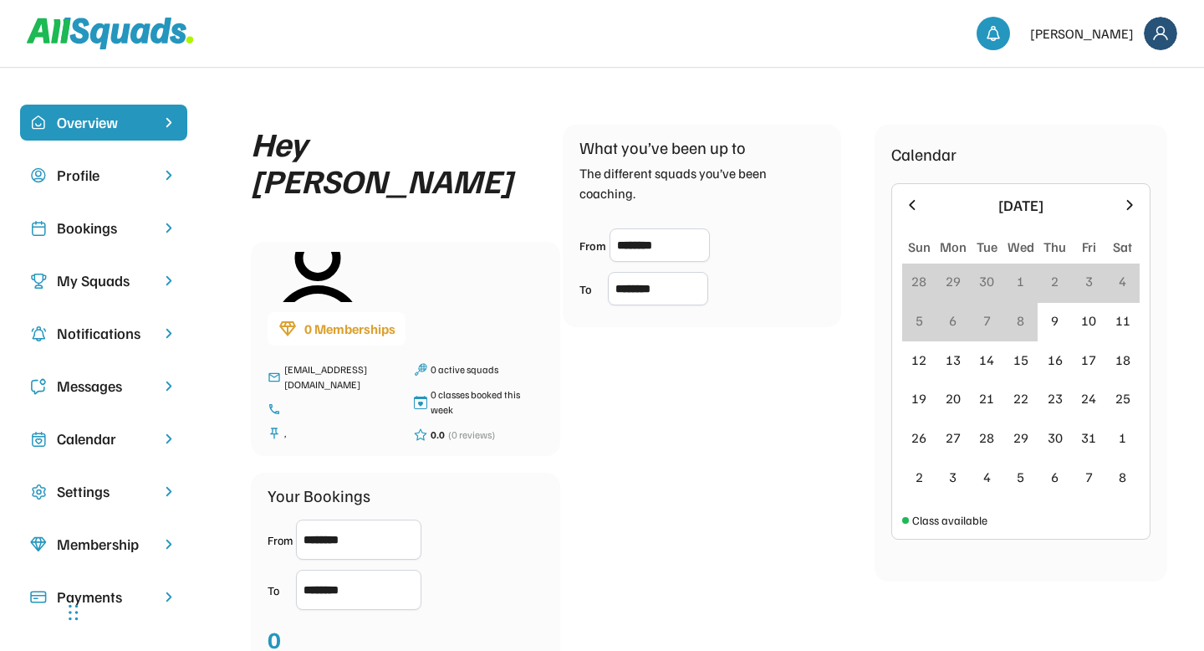
click at [100, 221] on div "Bookings" at bounding box center [104, 228] width 94 height 23
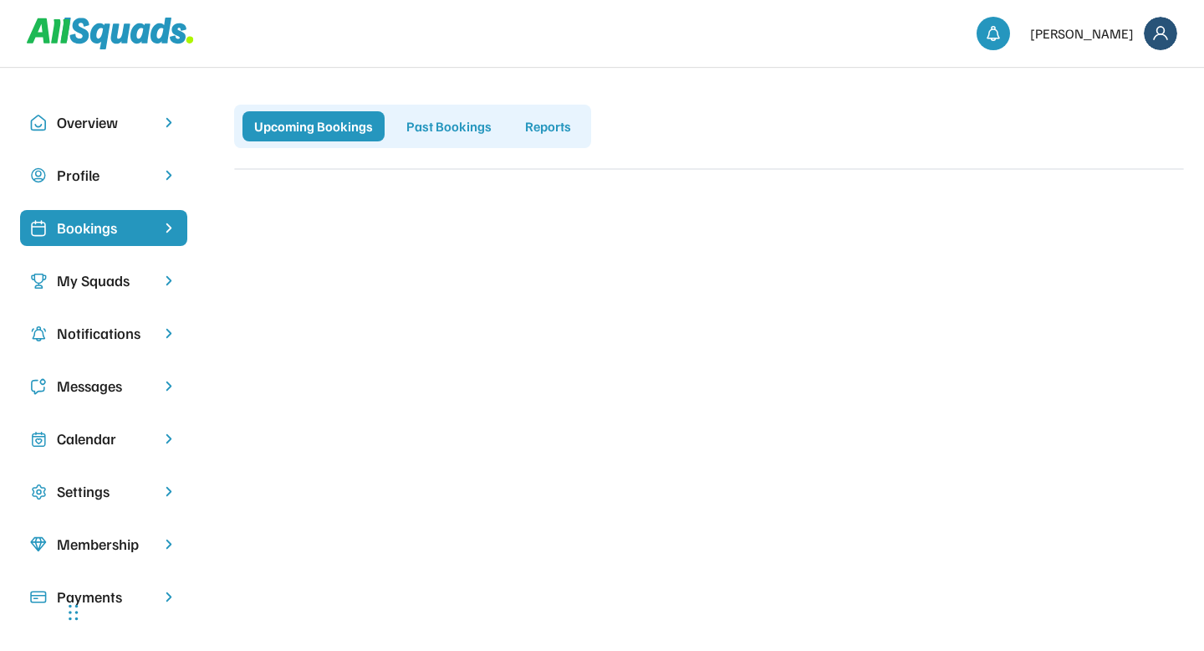
click at [86, 183] on div "Profile" at bounding box center [104, 175] width 94 height 23
